Goal: Transaction & Acquisition: Purchase product/service

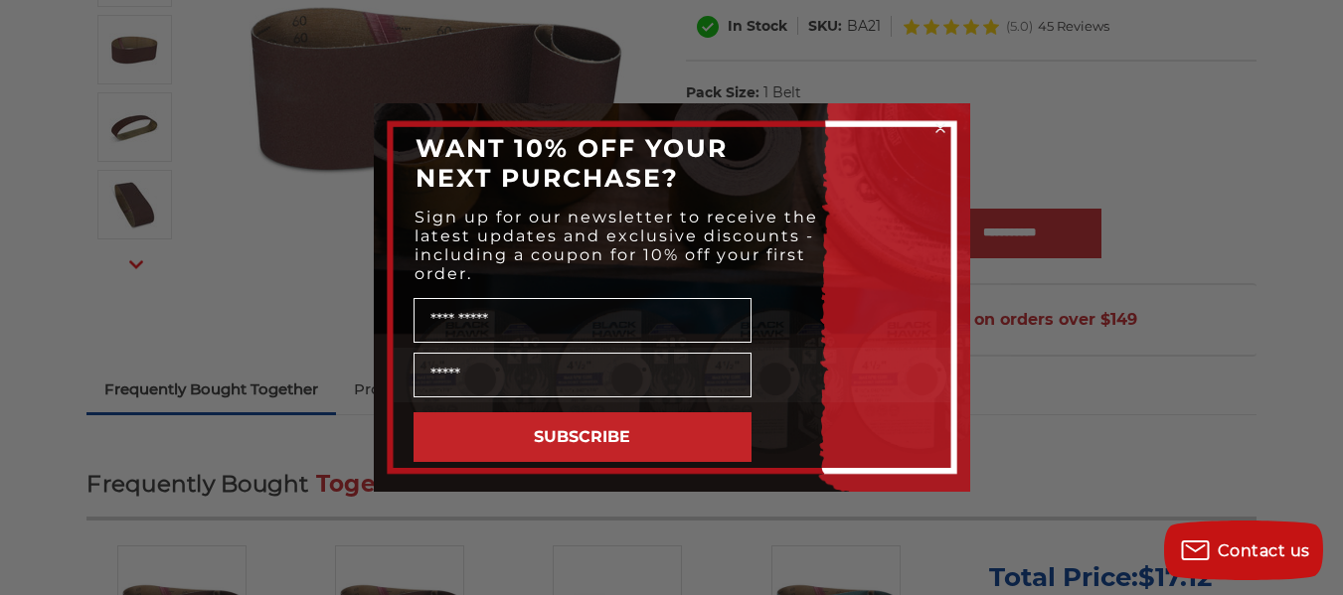
scroll to position [375, 0]
click at [939, 127] on icon "Close dialog" at bounding box center [940, 128] width 8 height 8
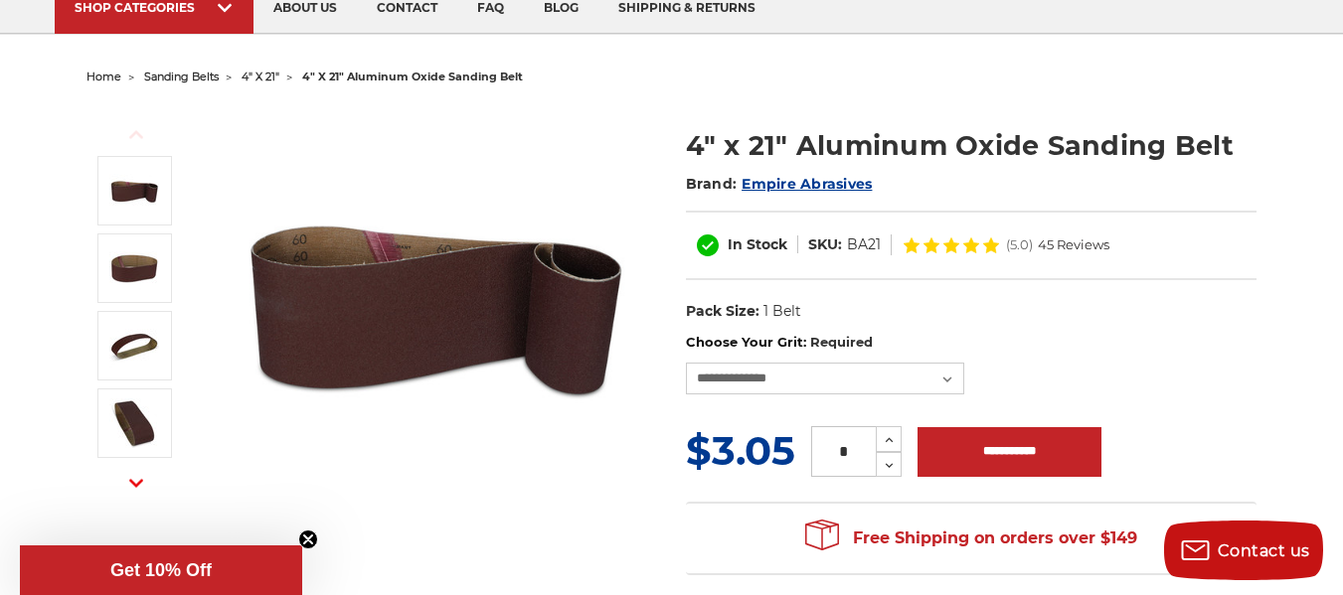
scroll to position [153, 0]
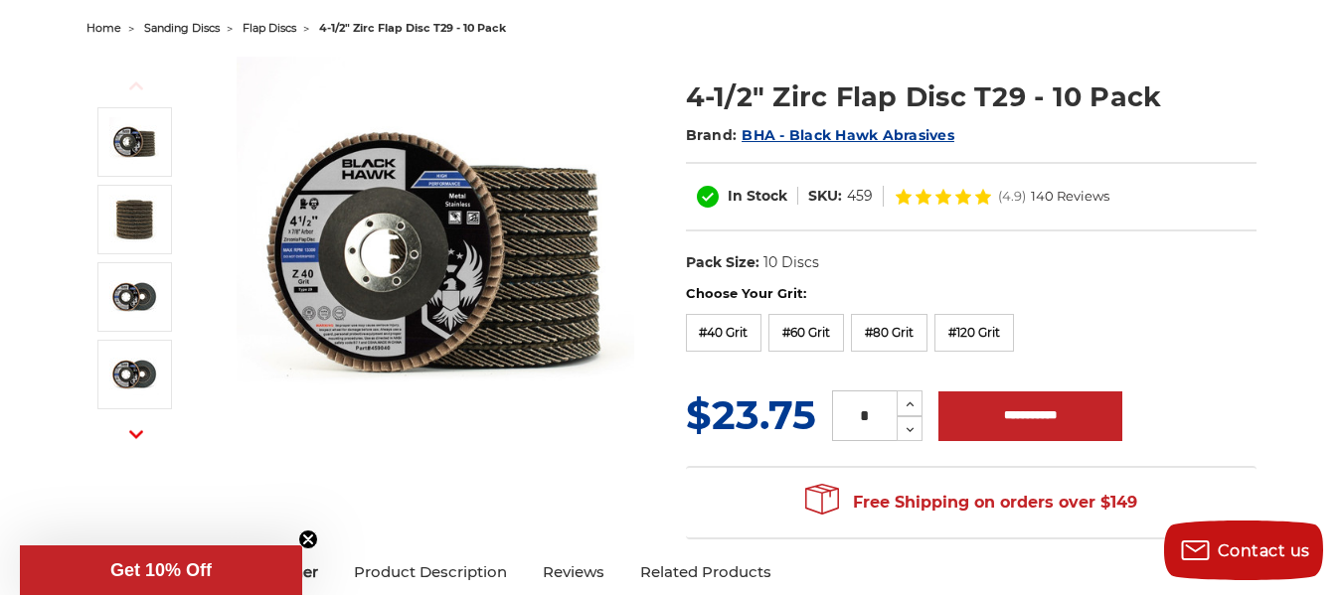
scroll to position [215, 0]
